Goal: Task Accomplishment & Management: Use online tool/utility

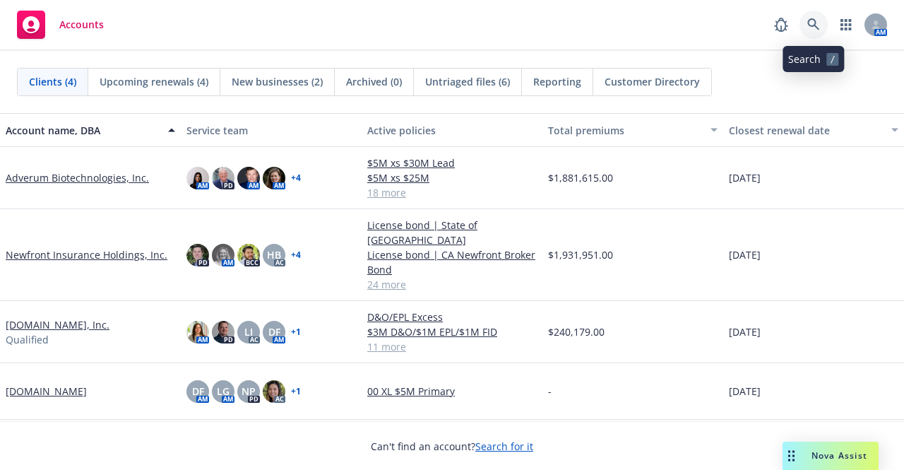
click at [816, 23] on icon at bounding box center [814, 24] width 12 height 12
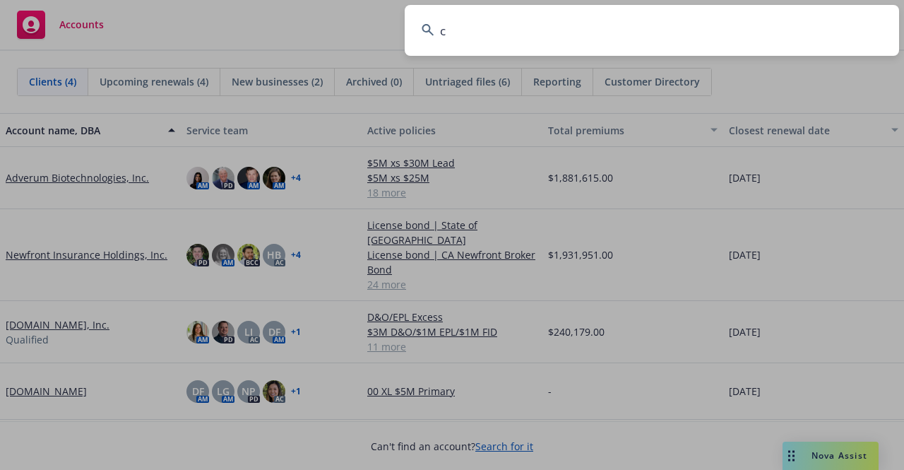
click at [701, 22] on input "c" at bounding box center [652, 30] width 495 height 51
type input "cardworks"
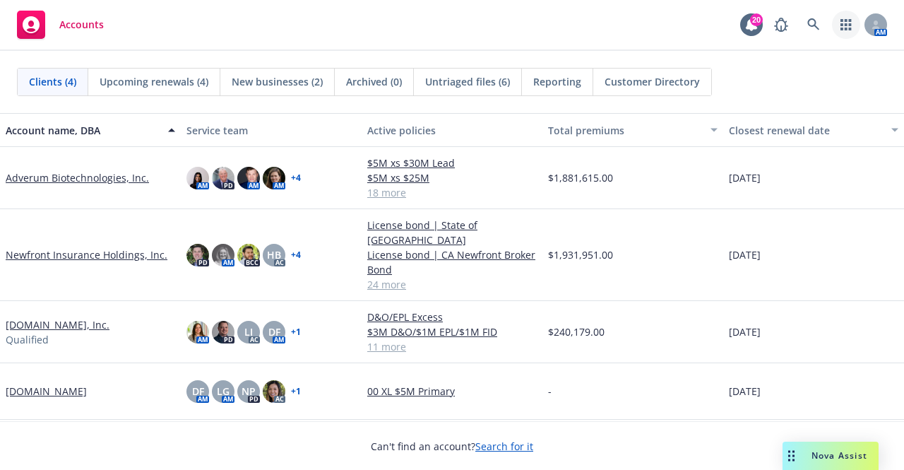
click at [839, 23] on link "button" at bounding box center [846, 25] width 28 height 28
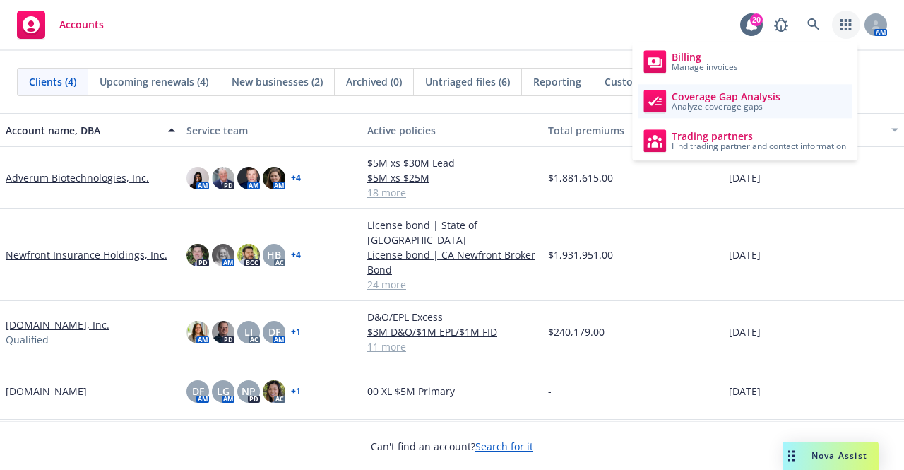
click at [785, 104] on link "Coverage Gap Analysis Analyze coverage gaps" at bounding box center [745, 101] width 214 height 34
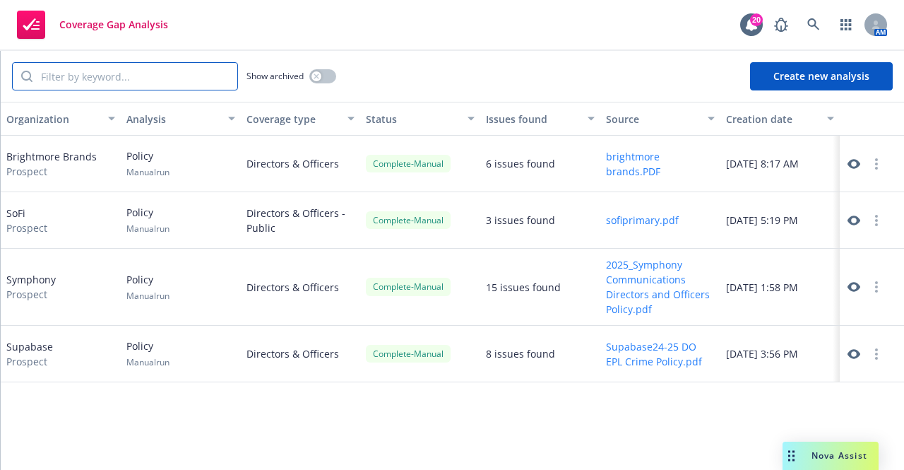
click at [148, 80] on input "search" at bounding box center [134, 76] width 205 height 27
click at [755, 22] on div "20" at bounding box center [756, 19] width 13 height 13
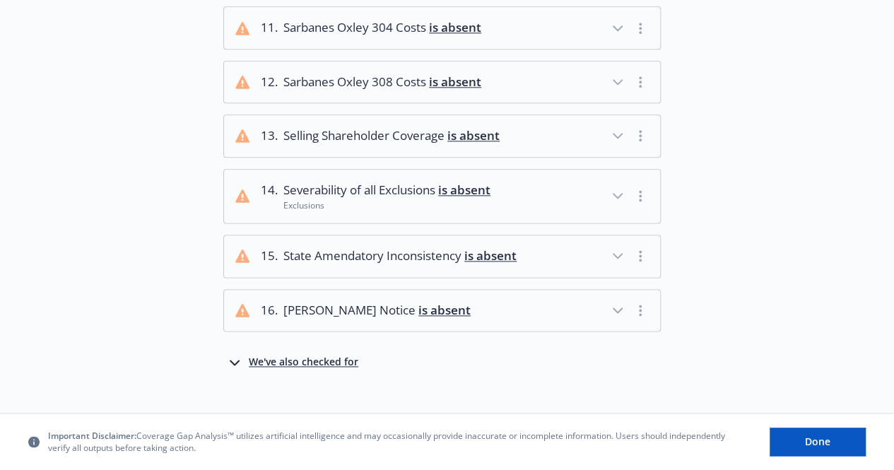
scroll to position [843, 0]
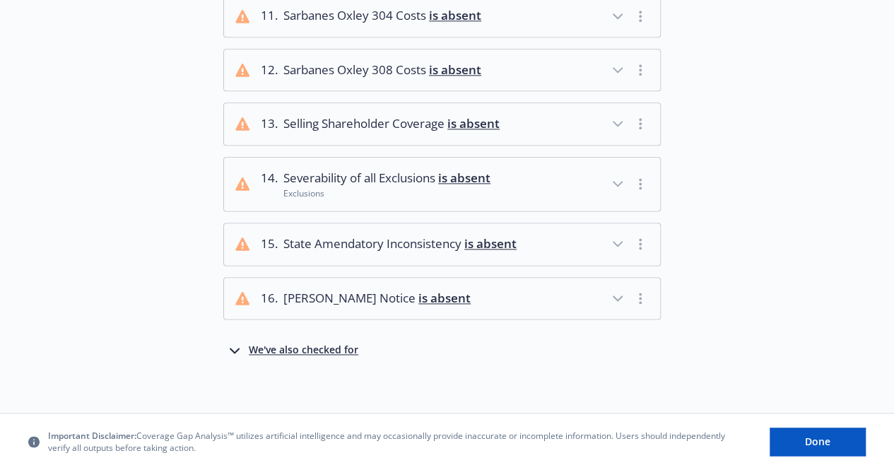
click at [271, 344] on div "We've also checked for" at bounding box center [304, 350] width 110 height 17
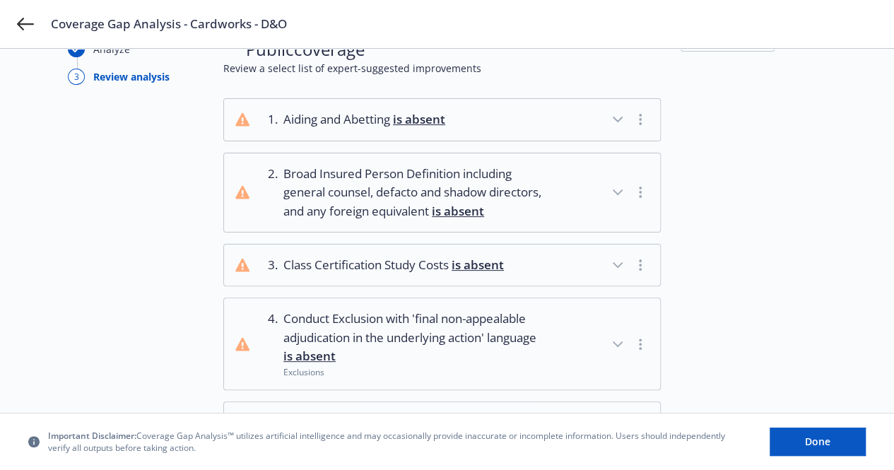
scroll to position [80, 0]
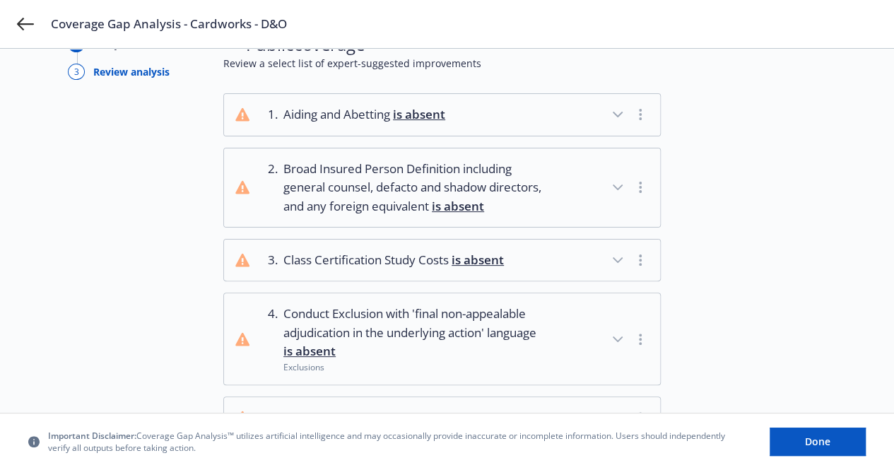
click at [646, 190] on button "button" at bounding box center [640, 187] width 17 height 17
click at [637, 190] on button "button" at bounding box center [640, 187] width 17 height 17
click at [620, 187] on icon "button" at bounding box center [617, 187] width 17 height 17
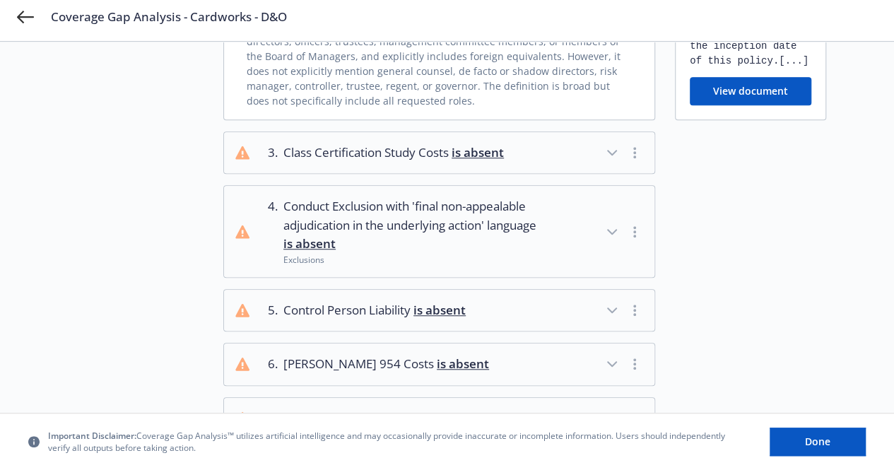
scroll to position [431, 0]
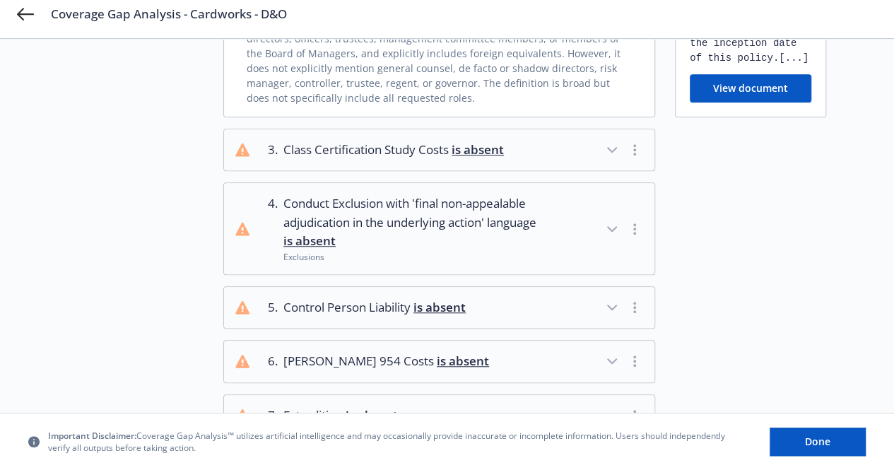
click at [615, 231] on icon "button" at bounding box center [612, 229] width 8 height 4
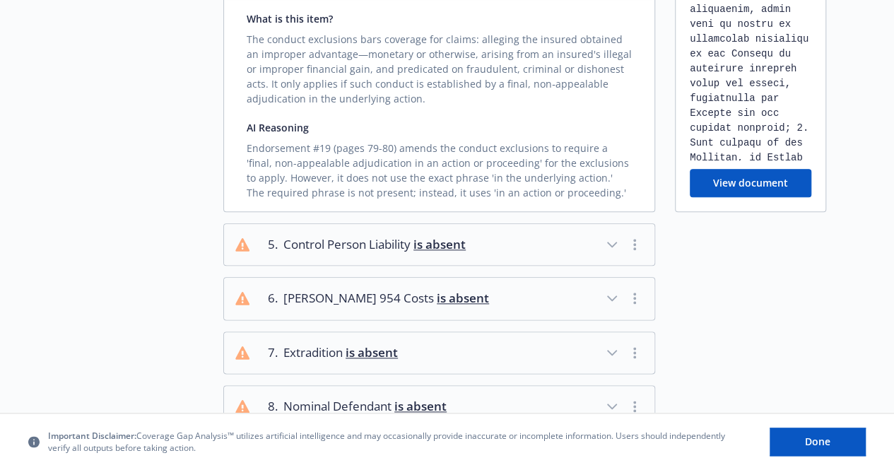
scroll to position [865, 0]
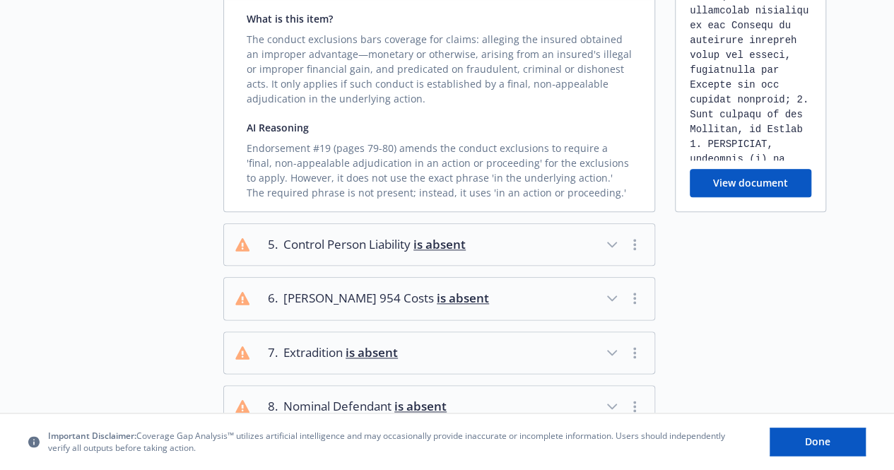
click at [809, 179] on div "[...] [...] View document" at bounding box center [750, 59] width 151 height 303
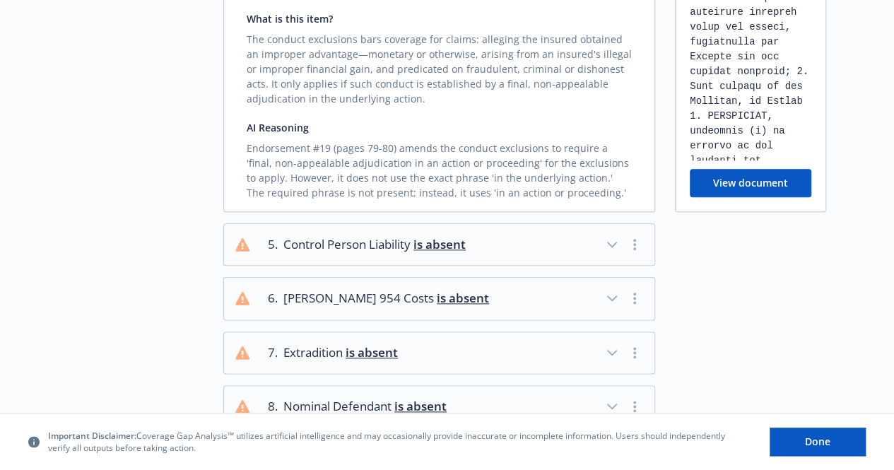
click at [811, 179] on div "[...] [...] View document" at bounding box center [750, 59] width 151 height 303
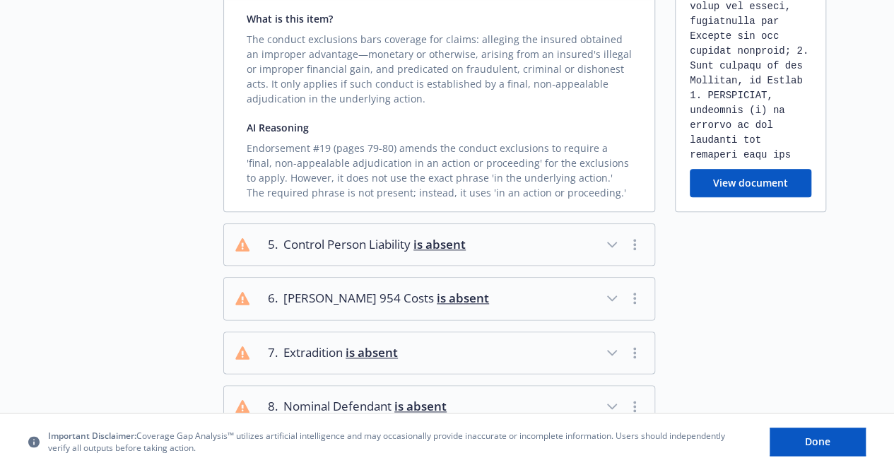
scroll to position [921, 0]
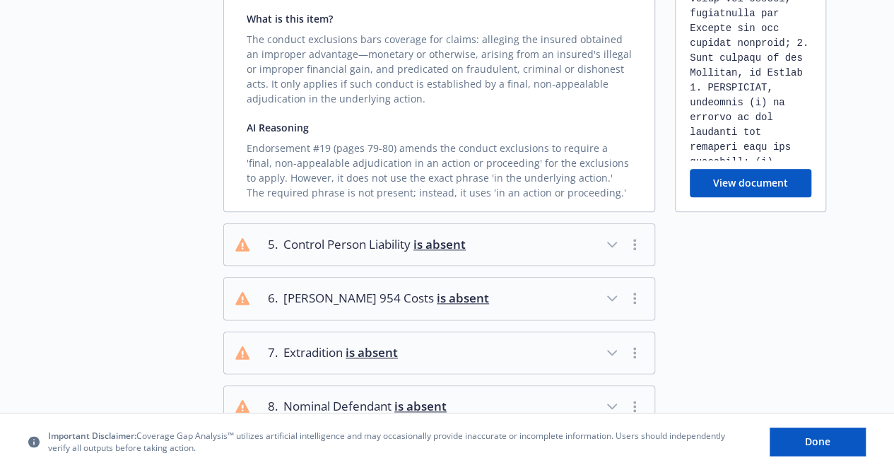
click at [808, 179] on div "[...] [...] View document" at bounding box center [750, 59] width 151 height 303
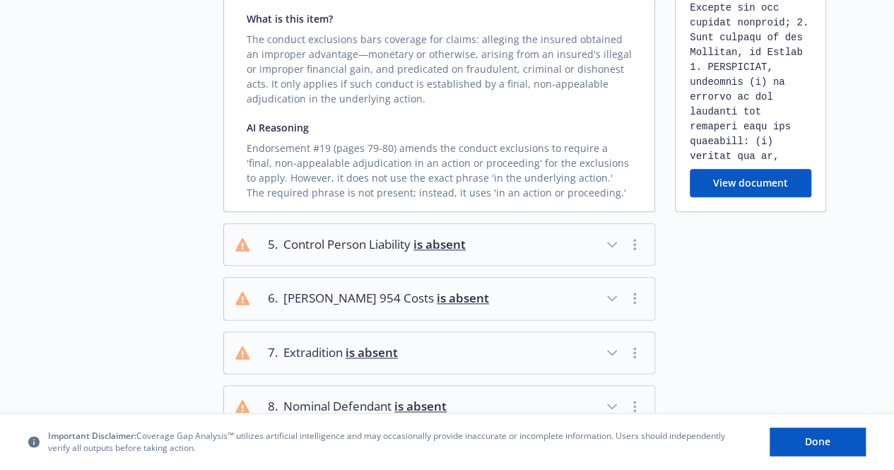
scroll to position [950, 0]
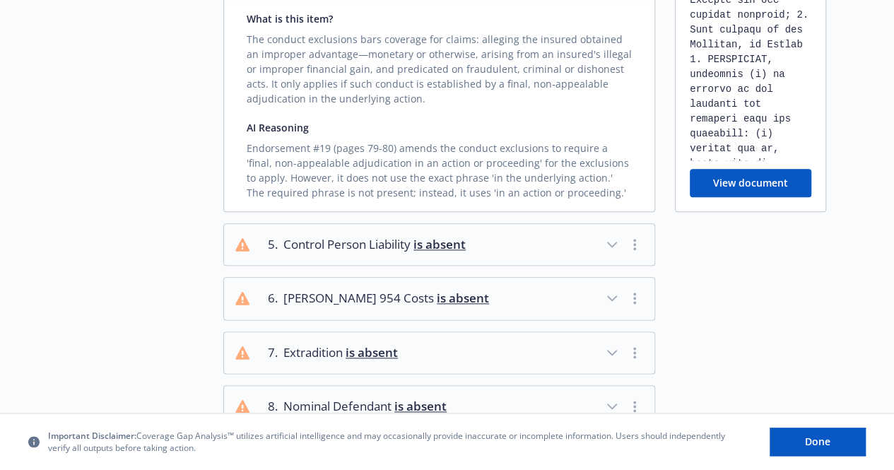
click at [810, 179] on div "[...] [...] View document" at bounding box center [750, 59] width 151 height 303
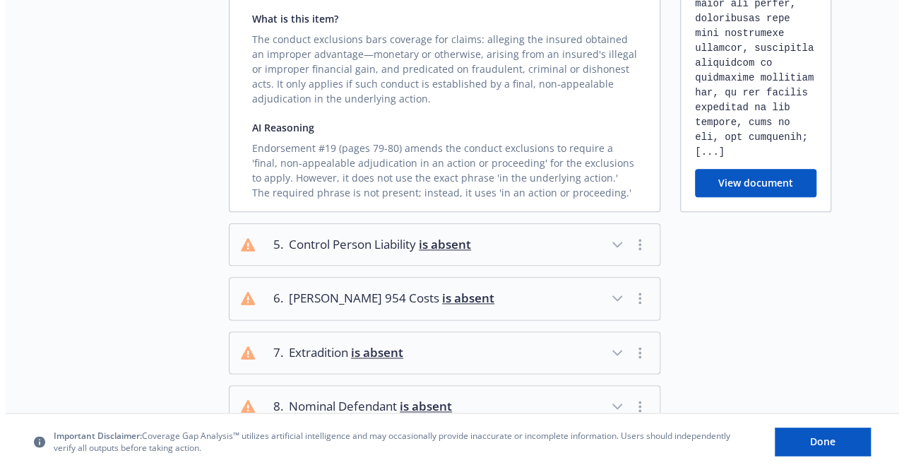
scroll to position [1554, 0]
click at [774, 197] on button "View document" at bounding box center [751, 183] width 122 height 28
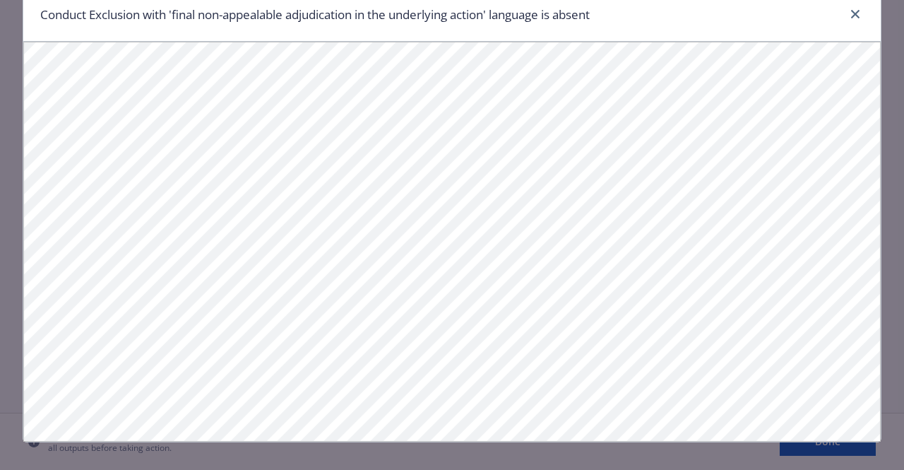
click at [876, 83] on div "Conduct Exclusion with 'final non-appealable adjudication in the underlying act…" at bounding box center [452, 215] width 859 height 454
click at [851, 17] on icon "close" at bounding box center [855, 14] width 8 height 8
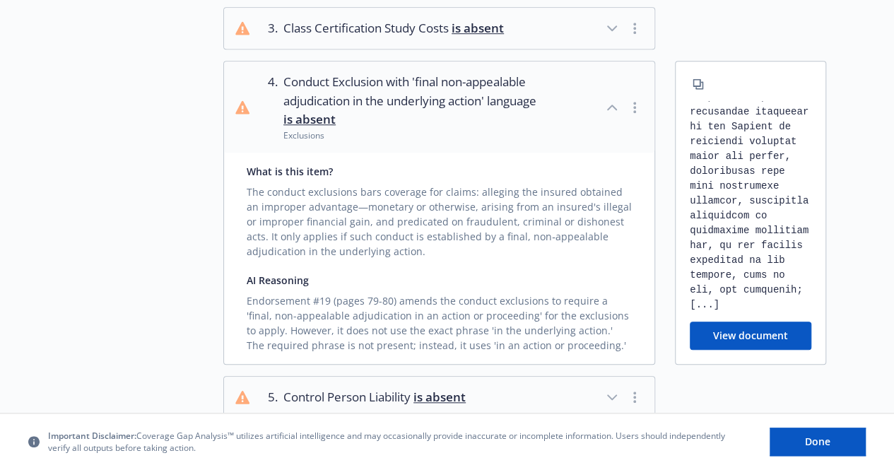
scroll to position [536, 0]
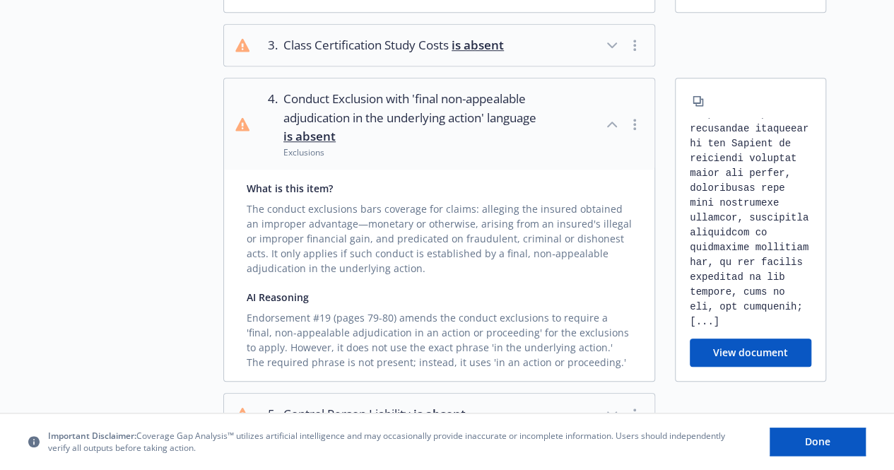
click at [636, 130] on circle "button" at bounding box center [634, 128] width 3 height 3
click at [633, 172] on link "Mark as wrong" at bounding box center [637, 172] width 115 height 28
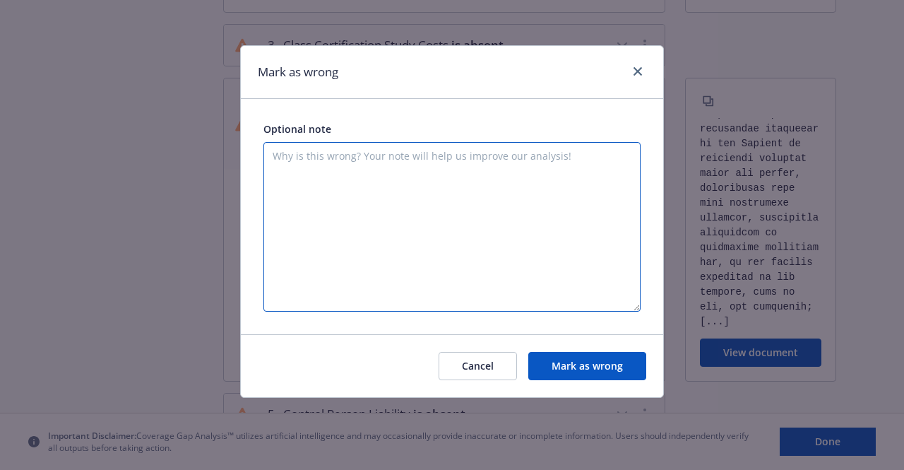
click at [526, 172] on textarea at bounding box center [452, 227] width 377 height 170
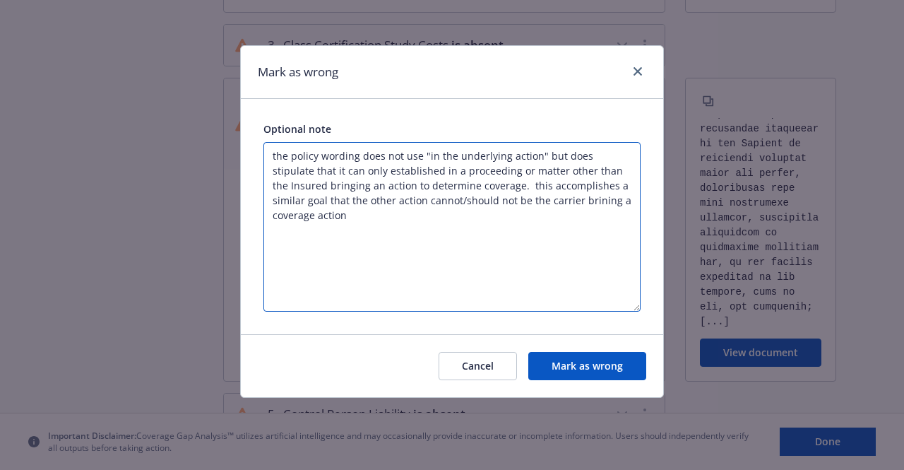
type textarea "the policy wording does not use "in the underlying action" but does stipulate t…"
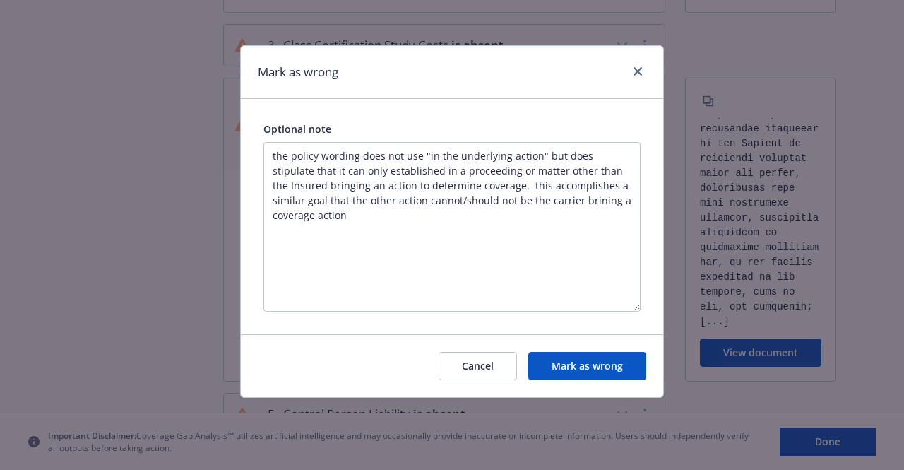
click at [597, 363] on button "Mark as wrong" at bounding box center [587, 366] width 118 height 28
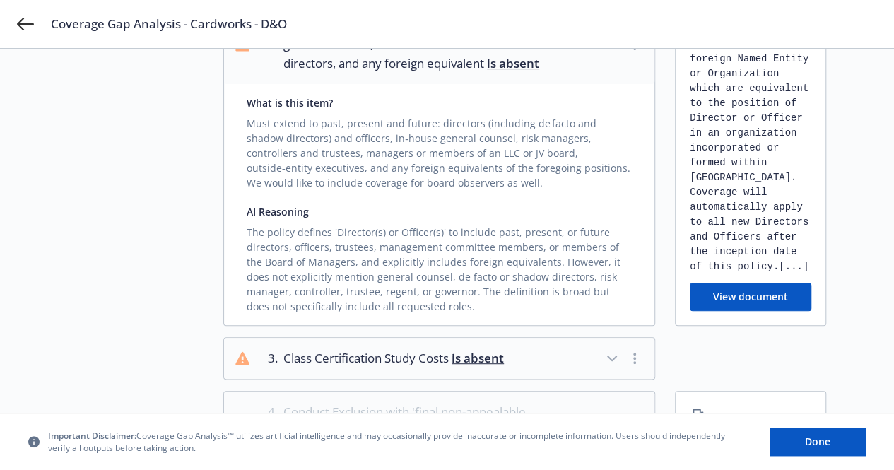
scroll to position [217, 0]
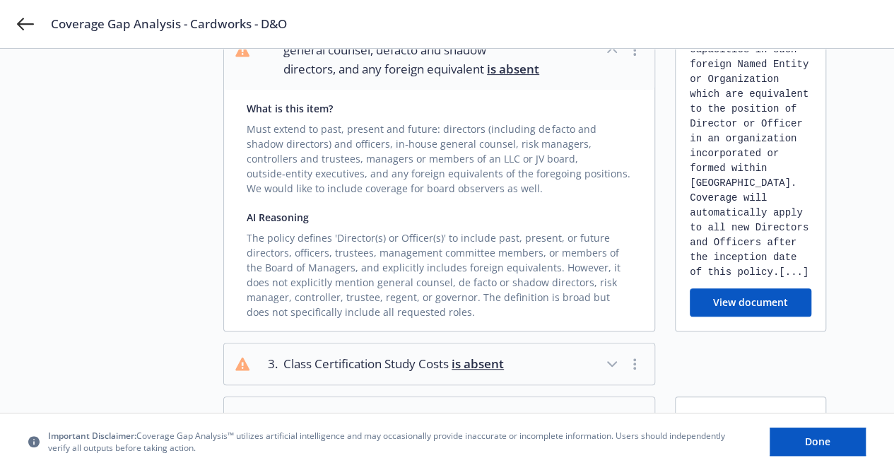
click at [639, 372] on button "button" at bounding box center [634, 363] width 17 height 17
click at [612, 372] on icon "button" at bounding box center [611, 363] width 17 height 17
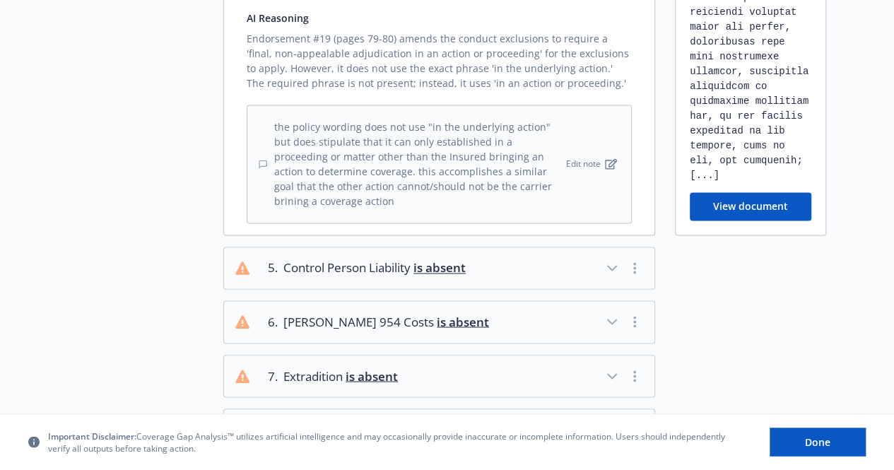
scroll to position [1036, 0]
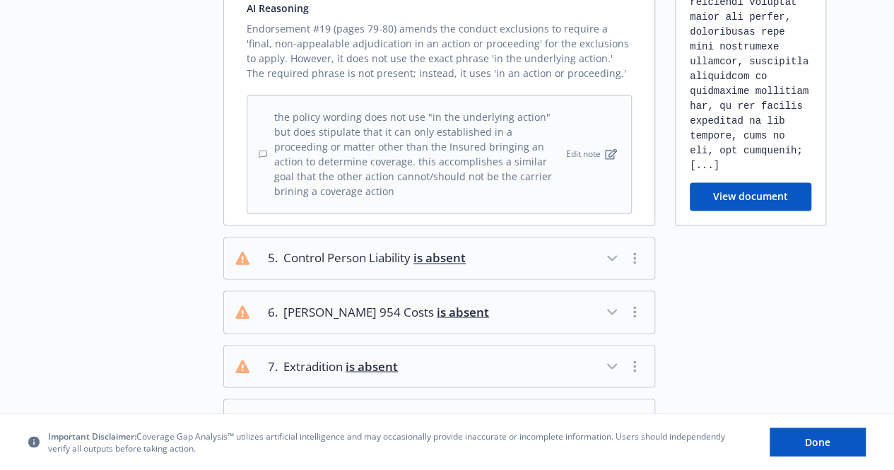
click at [613, 249] on icon "button" at bounding box center [611, 257] width 17 height 17
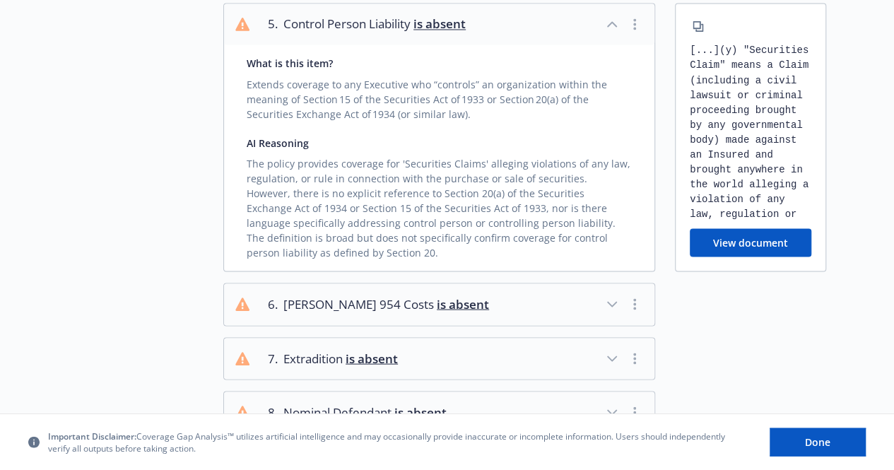
scroll to position [1273, 0]
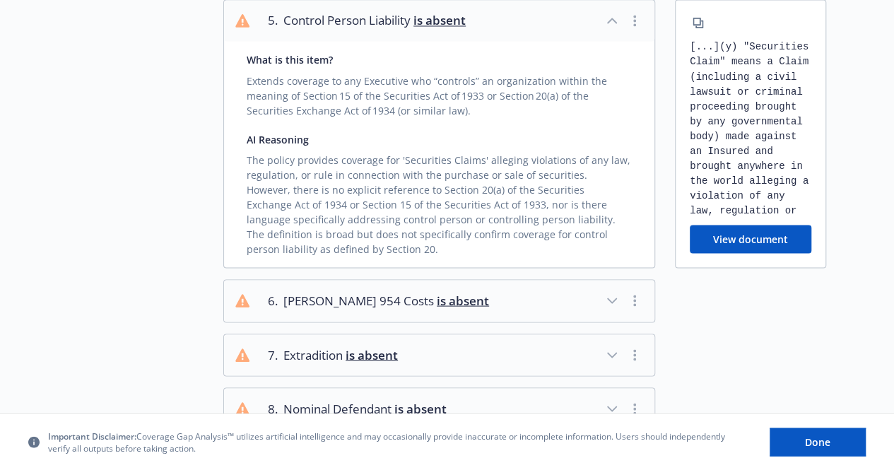
click at [617, 292] on icon "button" at bounding box center [611, 300] width 17 height 17
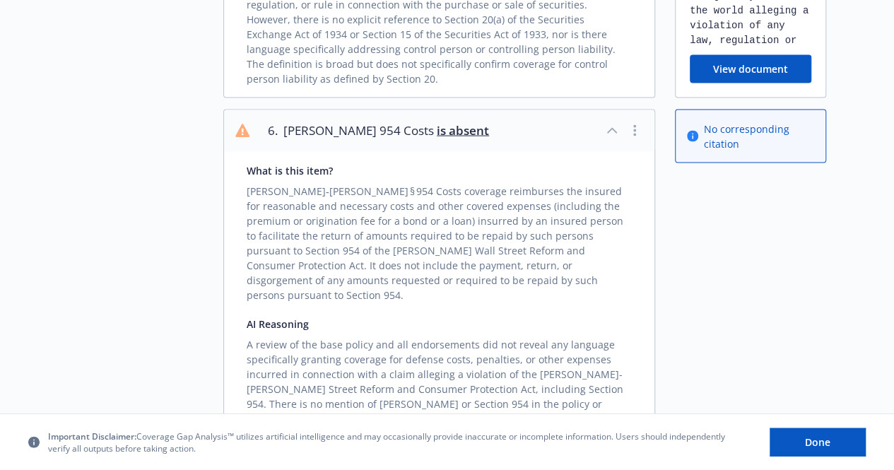
scroll to position [1471, 0]
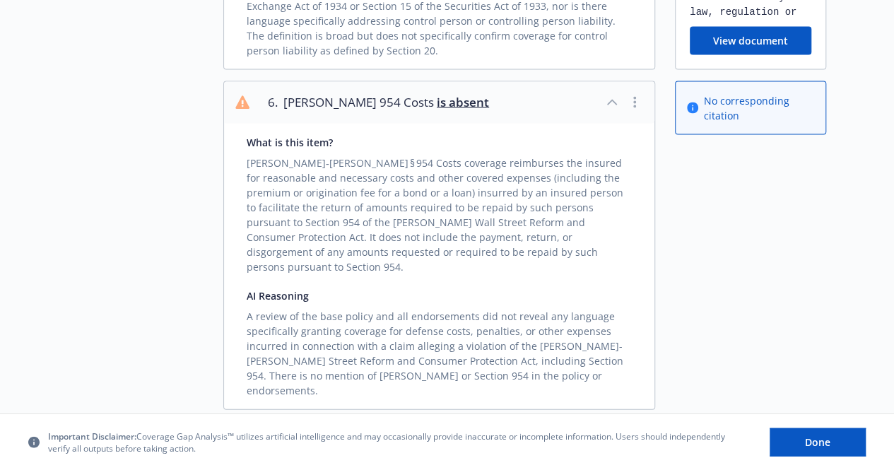
click at [610, 434] on icon "button" at bounding box center [611, 442] width 17 height 17
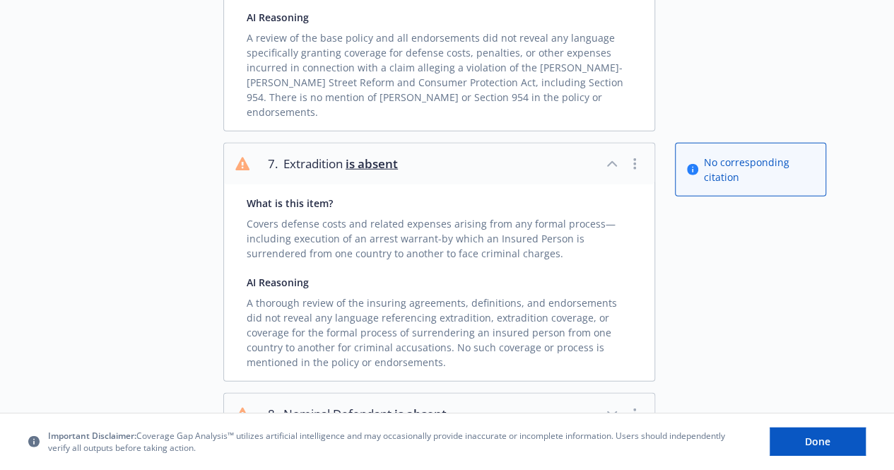
scroll to position [1768, 0]
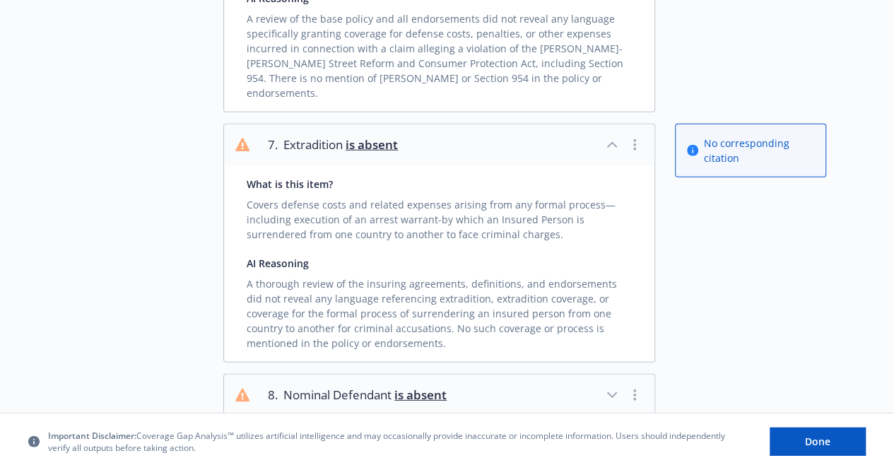
click at [615, 386] on icon "button" at bounding box center [611, 394] width 17 height 17
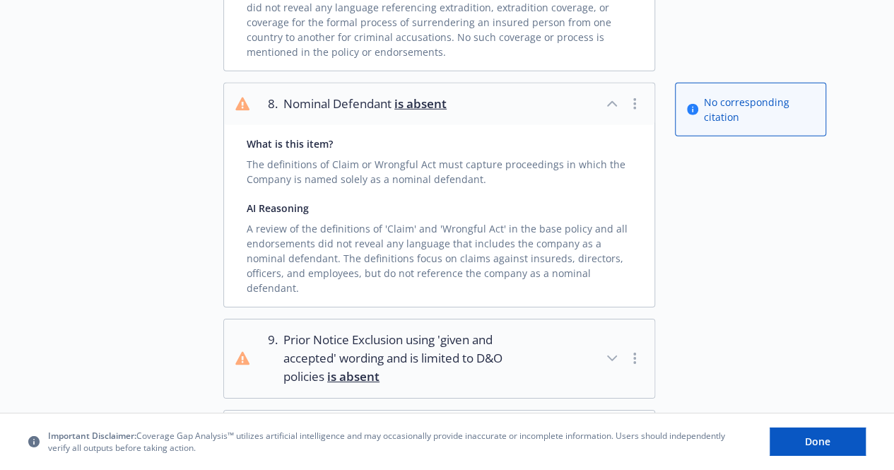
scroll to position [2063, 0]
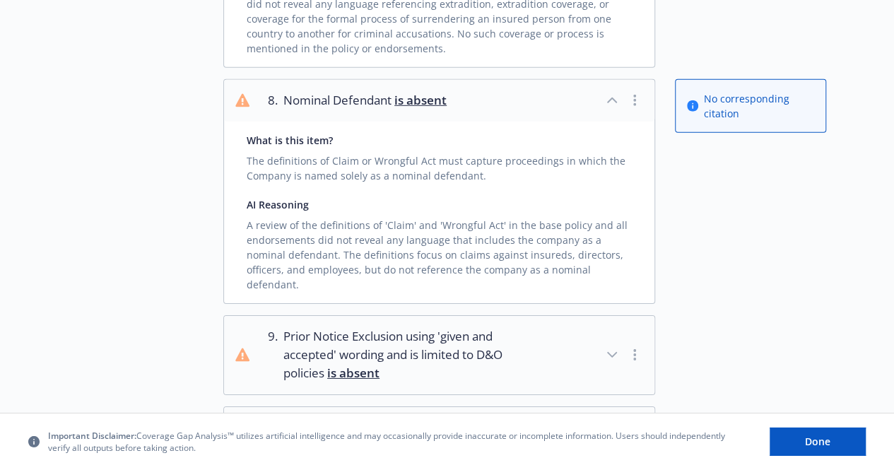
click at [613, 346] on icon "button" at bounding box center [611, 354] width 17 height 17
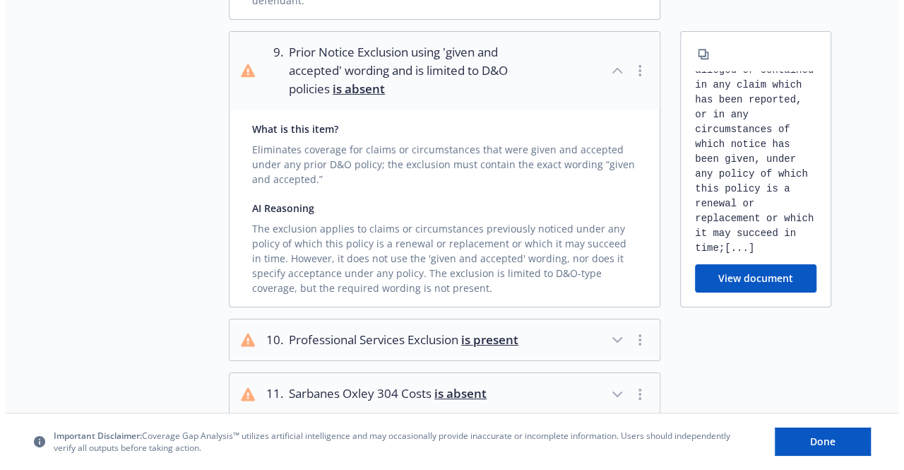
scroll to position [246, 0]
click at [762, 264] on button "View document" at bounding box center [751, 278] width 122 height 28
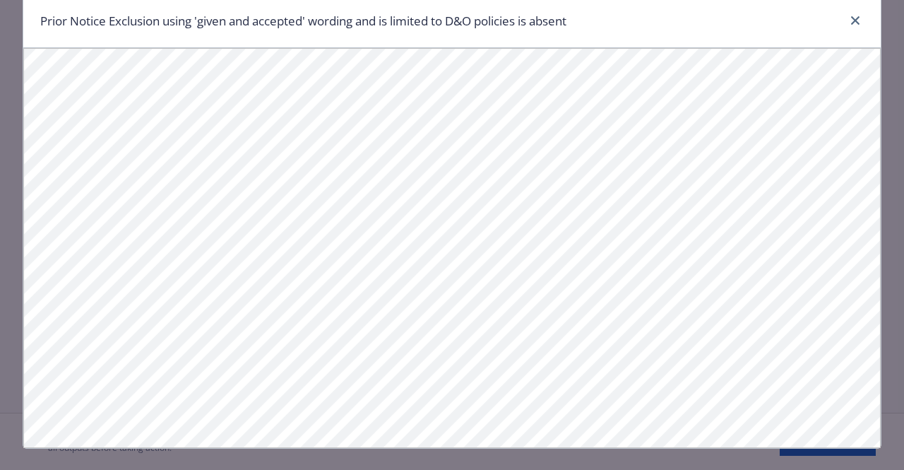
scroll to position [51, 0]
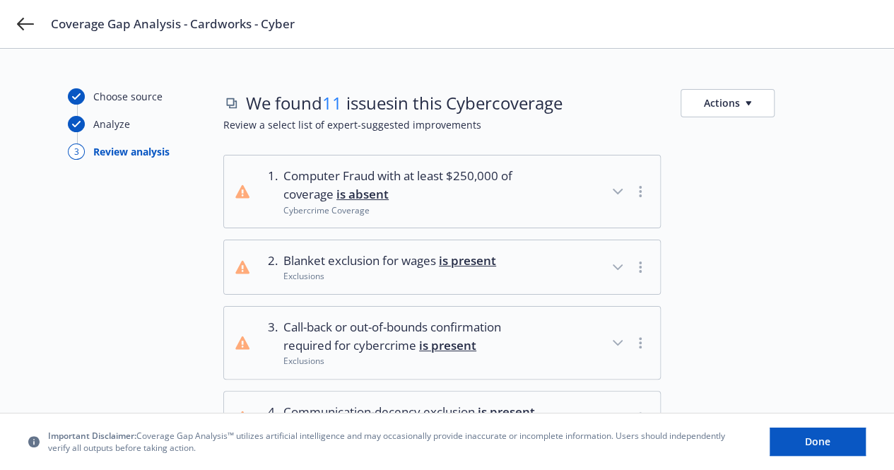
click at [533, 324] on span "Call-back or out-of-bounds confirmation required for cybercrime is present" at bounding box center [414, 336] width 262 height 37
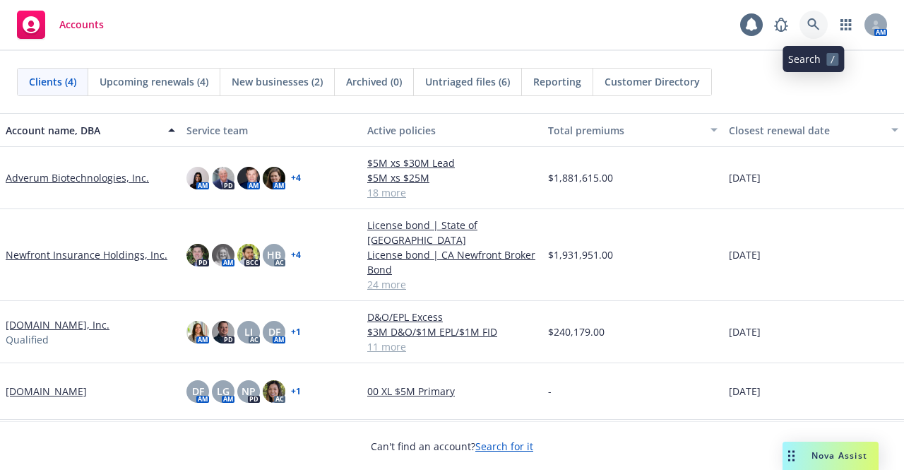
click at [817, 30] on icon at bounding box center [814, 24] width 13 height 13
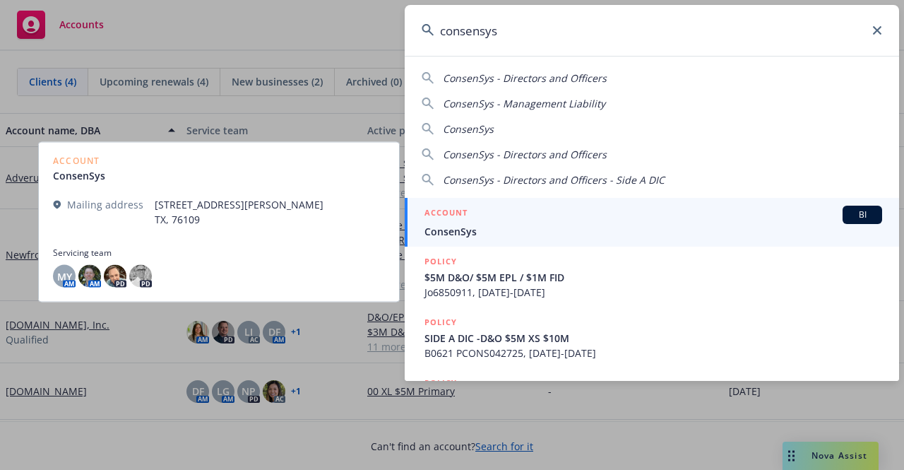
type input "consensys"
click at [529, 220] on div "ACCOUNT BI" at bounding box center [654, 215] width 458 height 18
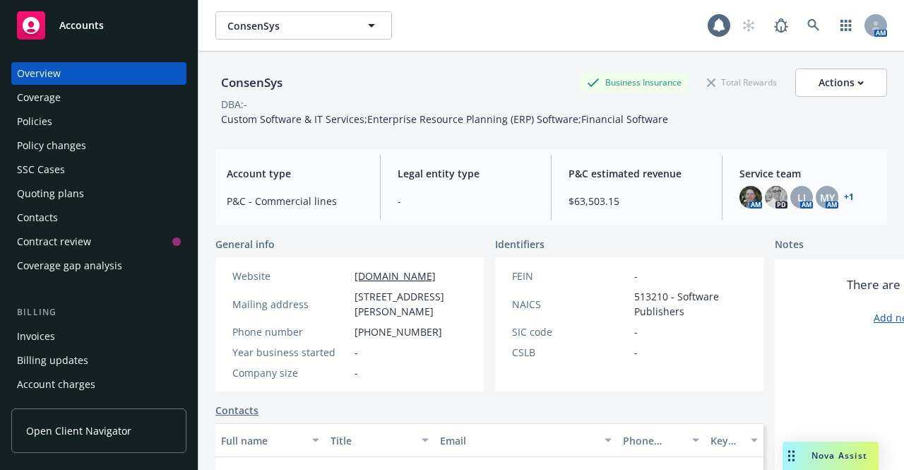
click at [16, 93] on link "Coverage" at bounding box center [98, 97] width 175 height 23
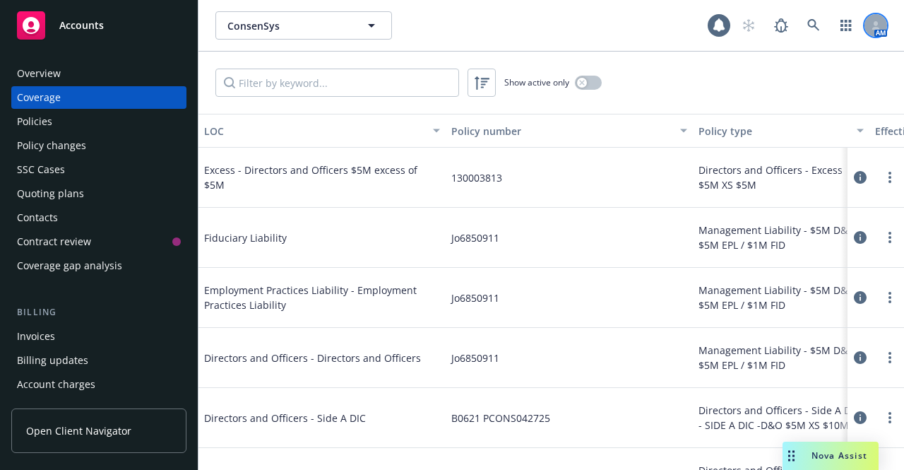
click at [865, 33] on div at bounding box center [876, 25] width 23 height 23
click at [65, 74] on div "Overview" at bounding box center [99, 73] width 164 height 23
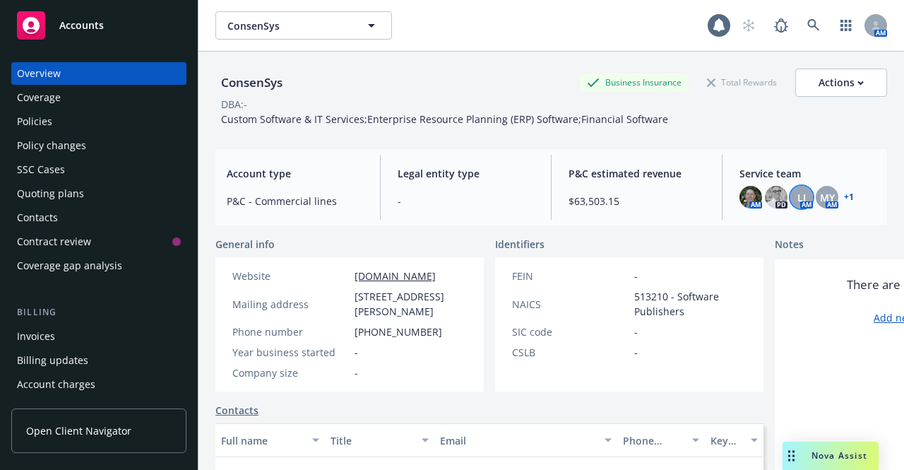
click at [798, 201] on span "LI" at bounding box center [802, 197] width 8 height 15
click at [816, 197] on div "MY" at bounding box center [827, 197] width 23 height 23
